Goal: Information Seeking & Learning: Learn about a topic

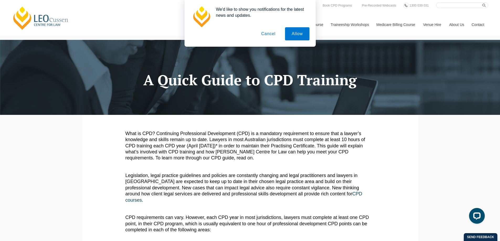
click at [264, 32] on button "Cancel" at bounding box center [269, 33] width 28 height 13
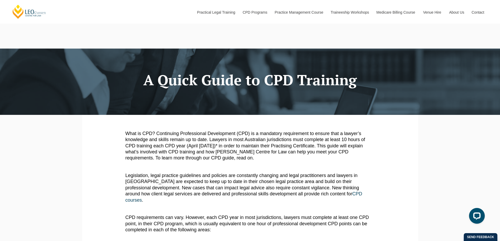
scroll to position [26, 0]
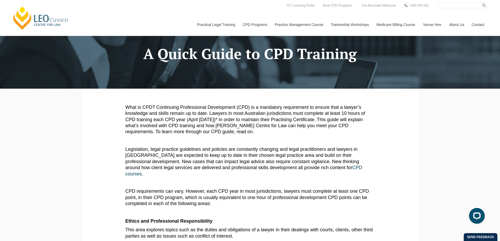
click at [272, 124] on span "What is CPD? Continuing Professional Development (CPD) is a mandatory requireme…" at bounding box center [245, 120] width 240 height 30
drag, startPoint x: 209, startPoint y: 120, endPoint x: 188, endPoint y: 119, distance: 20.5
click at [188, 119] on span "What is CPD? Continuing Professional Development (CPD) is a mandatory requireme…" at bounding box center [245, 120] width 240 height 30
click at [203, 120] on span "What is CPD? Continuing Professional Development (CPD) is a mandatory requireme…" at bounding box center [245, 120] width 240 height 30
drag, startPoint x: 203, startPoint y: 120, endPoint x: 188, endPoint y: 120, distance: 14.2
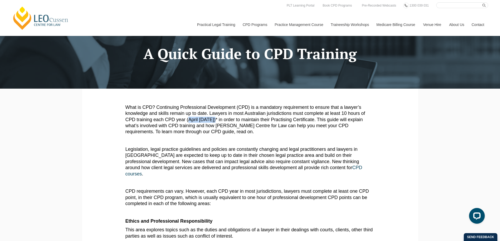
click at [188, 120] on span "What is CPD? Continuing Professional Development (CPD) is a mandatory requireme…" at bounding box center [245, 120] width 240 height 30
click at [215, 119] on span "What is CPD? Continuing Professional Development (CPD) is a mandatory requireme…" at bounding box center [245, 120] width 240 height 30
drag, startPoint x: 222, startPoint y: 119, endPoint x: 189, endPoint y: 119, distance: 33.6
click at [189, 119] on span "What is CPD? Continuing Professional Development (CPD) is a mandatory requireme…" at bounding box center [245, 120] width 240 height 30
click at [206, 124] on span "What is CPD? Continuing Professional Development (CPD) is a mandatory requireme…" at bounding box center [245, 120] width 240 height 30
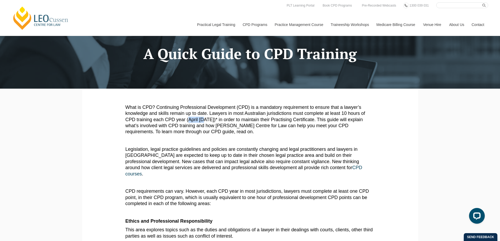
drag, startPoint x: 203, startPoint y: 119, endPoint x: 189, endPoint y: 119, distance: 14.2
click at [189, 119] on span "What is CPD? Continuing Professional Development (CPD) is a mandatory requireme…" at bounding box center [245, 120] width 240 height 30
click at [212, 133] on span "What is CPD? Continuing Professional Development (CPD) is a mandatory requireme…" at bounding box center [245, 120] width 240 height 30
